Goal: Transaction & Acquisition: Purchase product/service

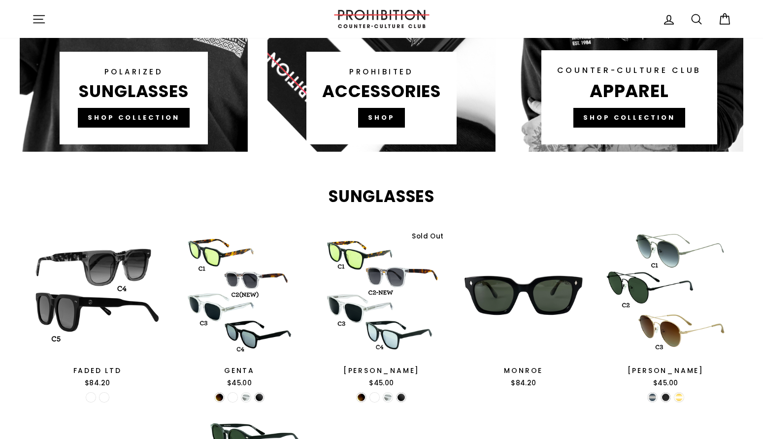
scroll to position [804, 0]
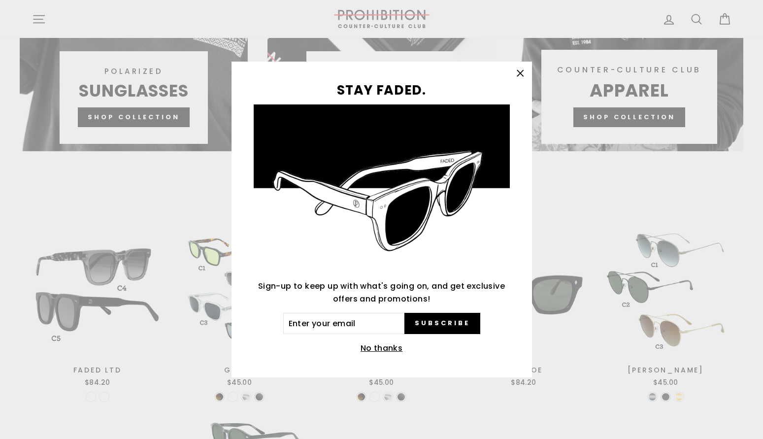
click at [380, 348] on button "No thanks" at bounding box center [382, 348] width 48 height 14
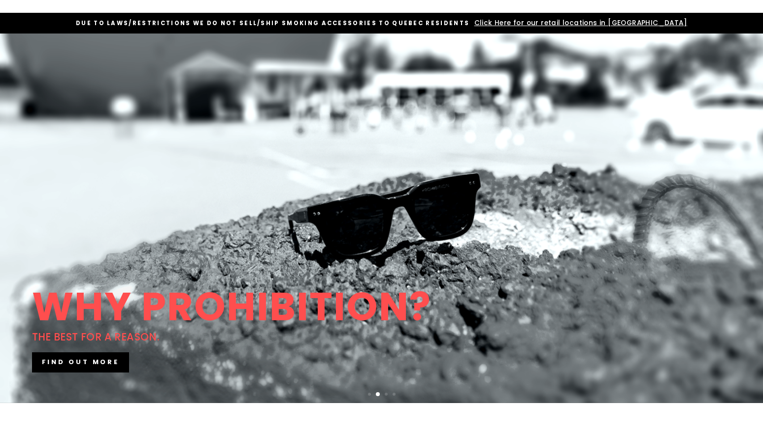
scroll to position [0, 0]
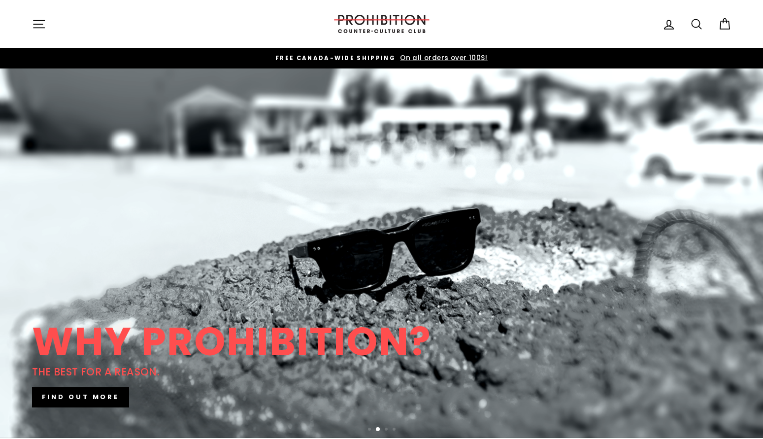
click at [33, 20] on icon "button" at bounding box center [39, 24] width 14 height 14
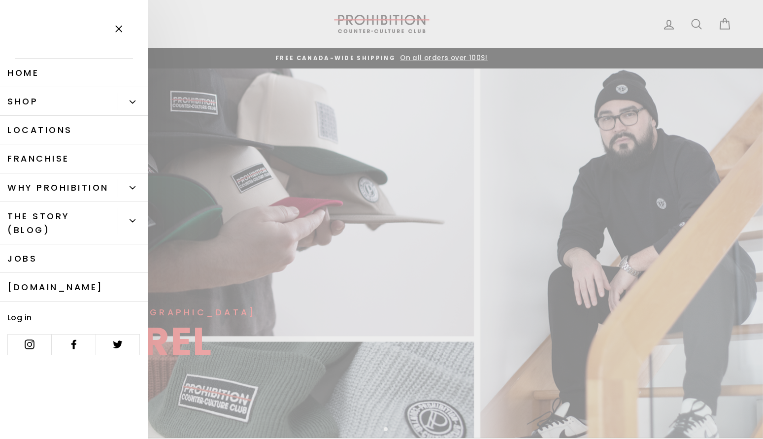
click at [84, 99] on link "Shop" at bounding box center [59, 101] width 118 height 29
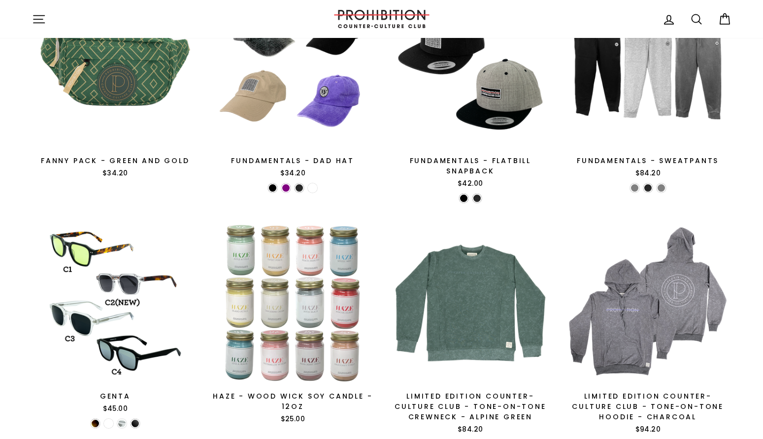
scroll to position [1557, 0]
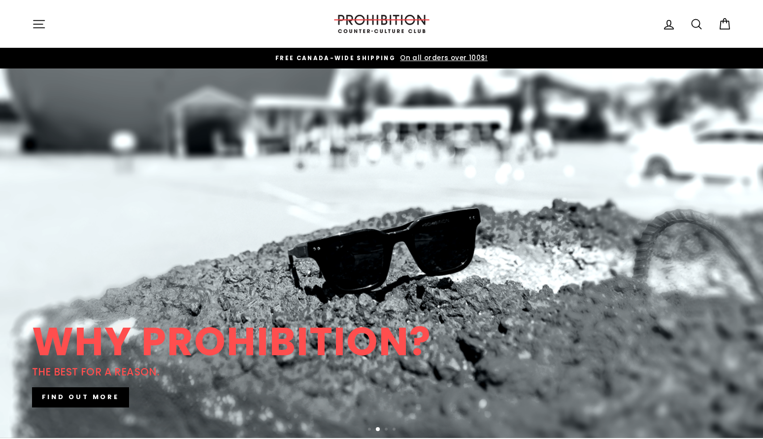
click at [33, 20] on icon "button" at bounding box center [39, 24] width 14 height 14
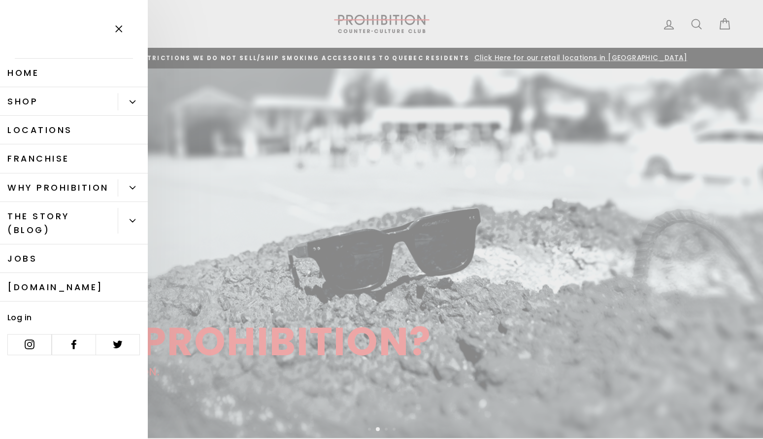
click at [94, 106] on link "Shop" at bounding box center [59, 101] width 118 height 29
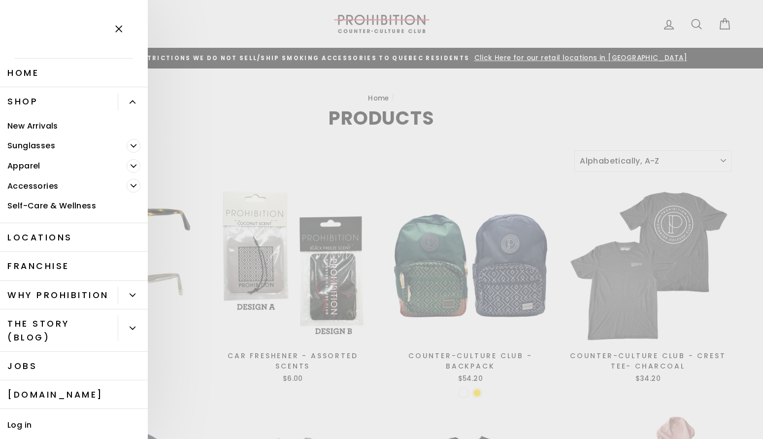
click at [133, 186] on icon "Primary" at bounding box center [133, 186] width 6 height 6
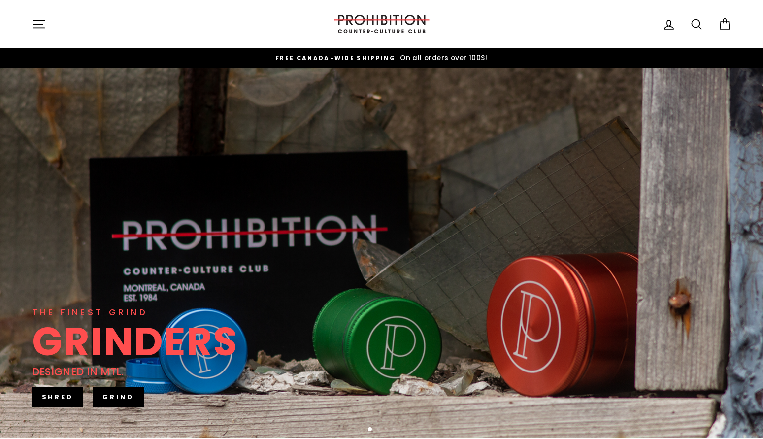
click at [34, 23] on icon "button" at bounding box center [39, 24] width 14 height 14
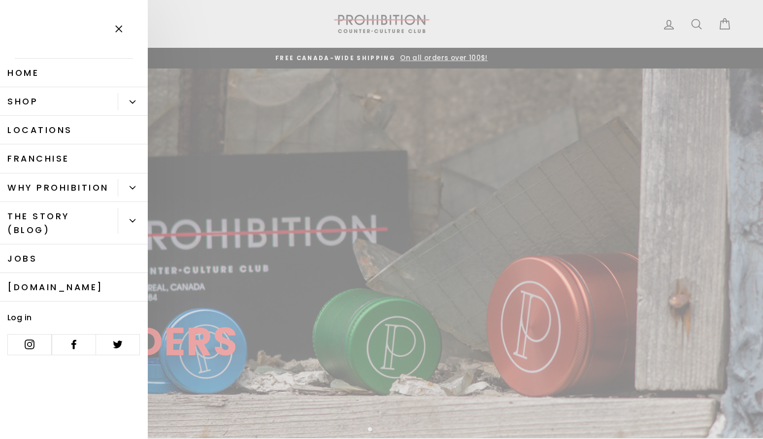
click at [136, 108] on button "Primary" at bounding box center [133, 101] width 30 height 17
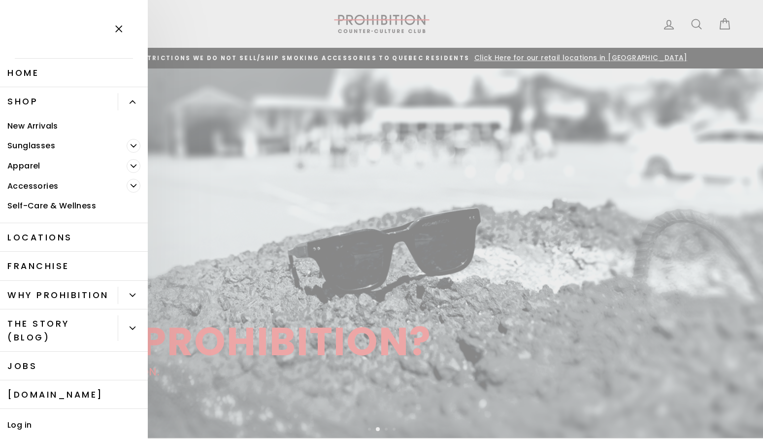
click at [129, 126] on link "New Arrivals" at bounding box center [74, 126] width 148 height 20
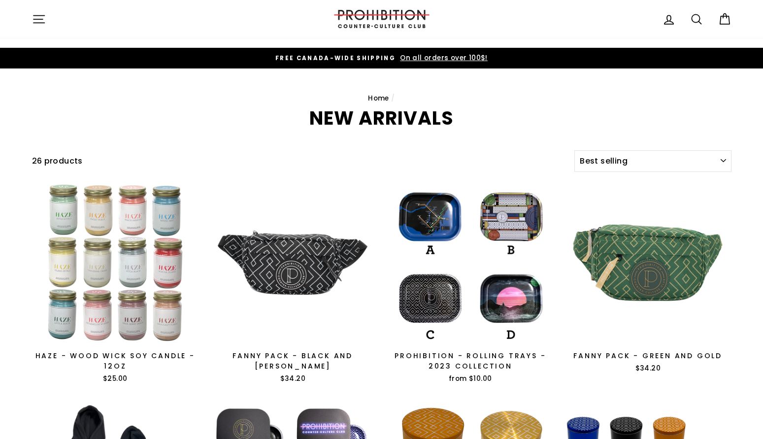
select select "best-selling"
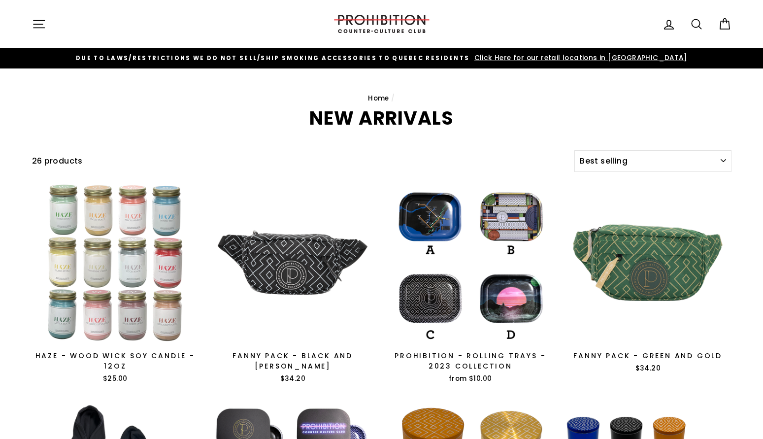
click at [694, 26] on icon at bounding box center [696, 24] width 14 height 14
type input "dabber"
click at [32, 7] on button "Search" at bounding box center [42, 23] width 21 height 33
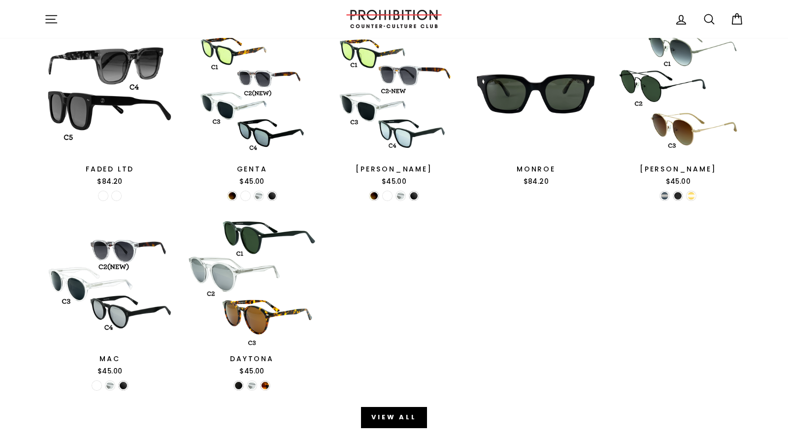
scroll to position [753, 0]
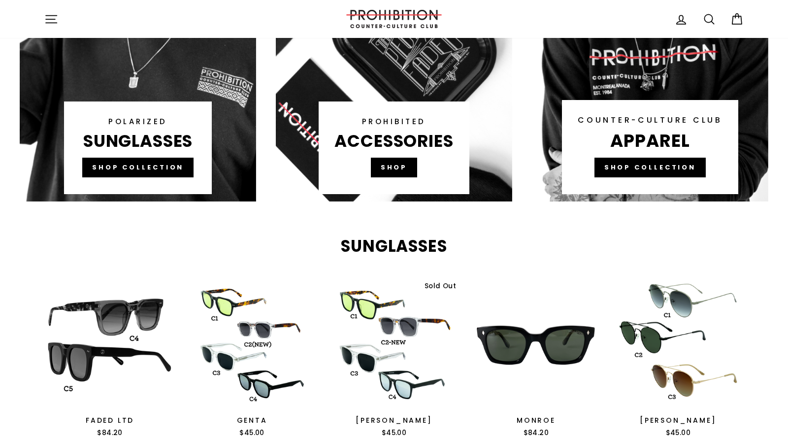
click at [736, 19] on icon at bounding box center [737, 19] width 14 height 14
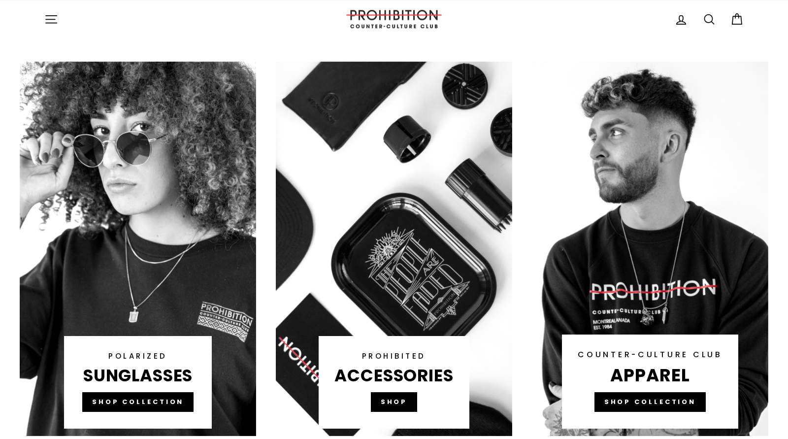
scroll to position [553, 0]
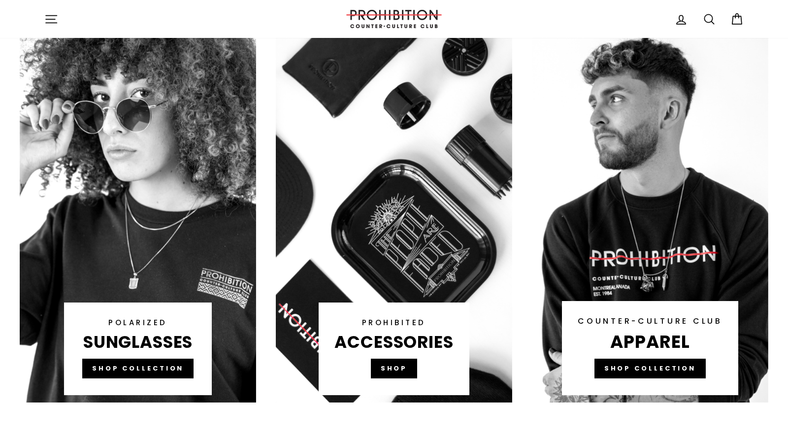
click at [386, 178] on link at bounding box center [394, 215] width 236 height 374
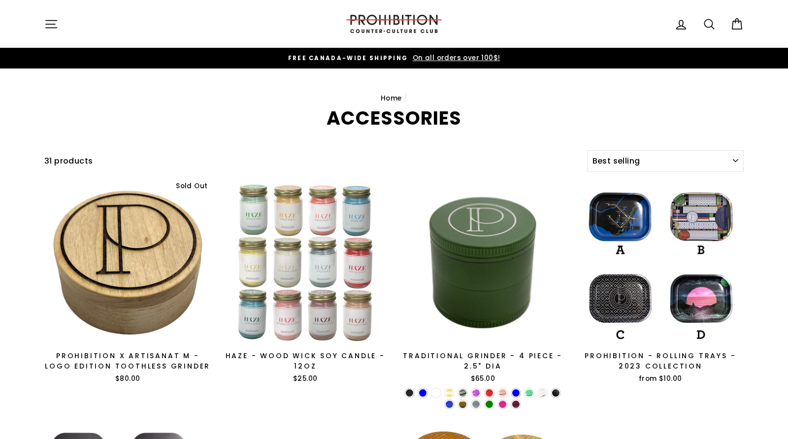
select select "best-selling"
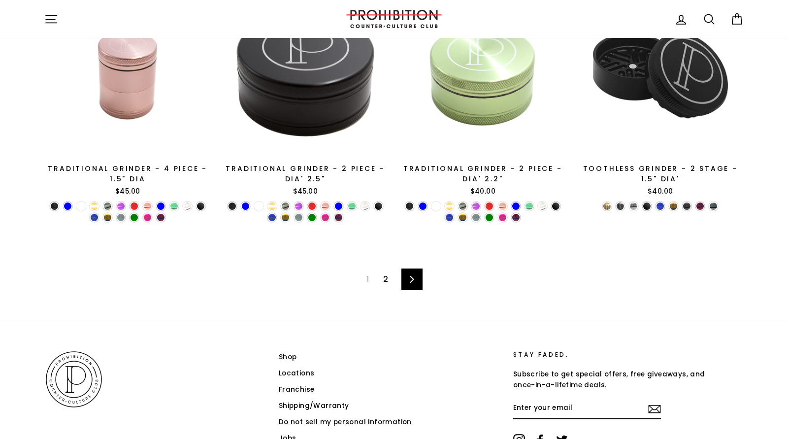
scroll to position [1668, 0]
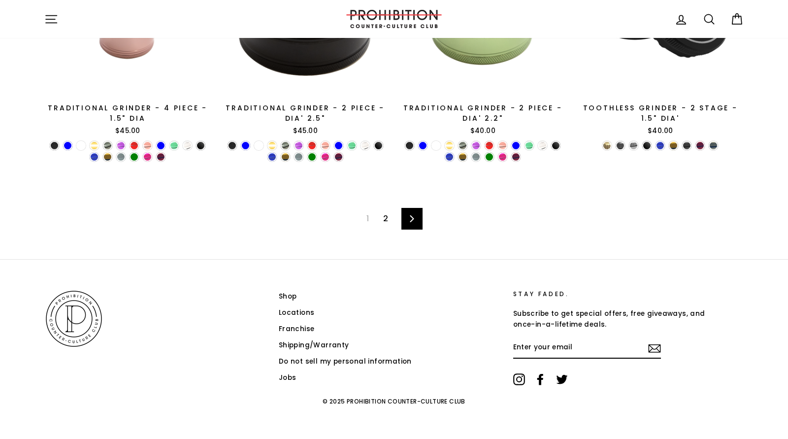
click at [384, 218] on link "2" at bounding box center [385, 219] width 17 height 16
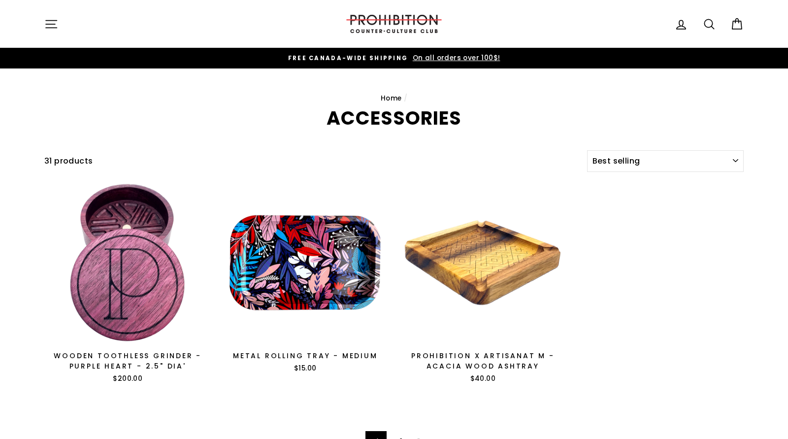
select select "best-selling"
